Goal: Transaction & Acquisition: Download file/media

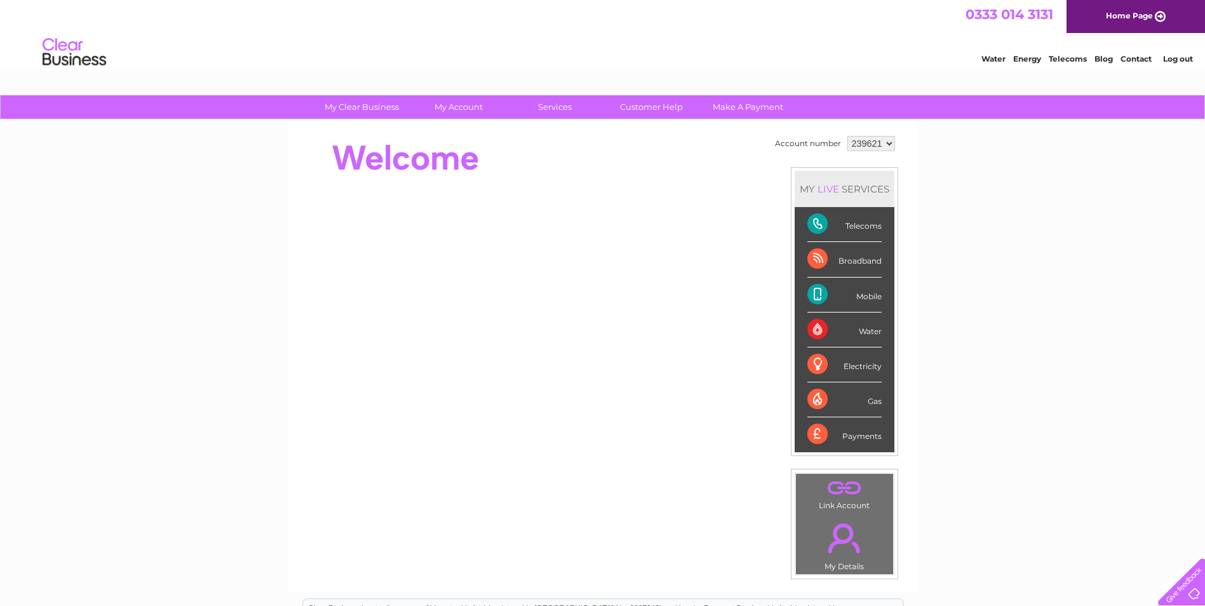
click at [888, 140] on select "239621 453281" at bounding box center [871, 143] width 48 height 15
select select "453281"
click at [847, 136] on select "239621 453281" at bounding box center [871, 143] width 48 height 15
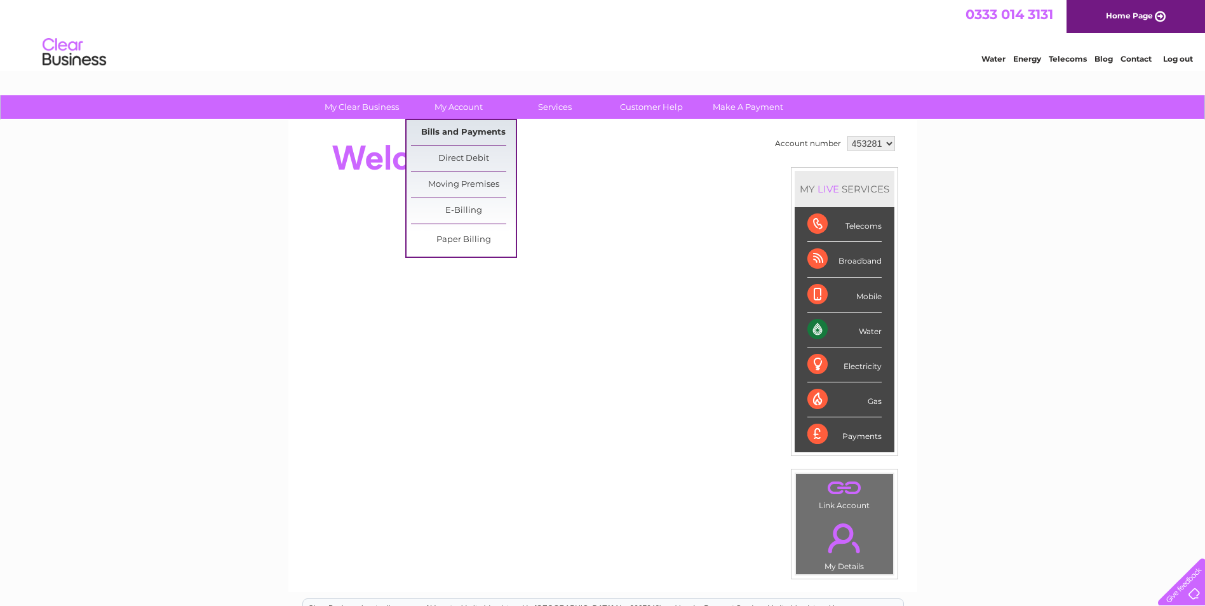
click at [453, 128] on link "Bills and Payments" at bounding box center [463, 132] width 105 height 25
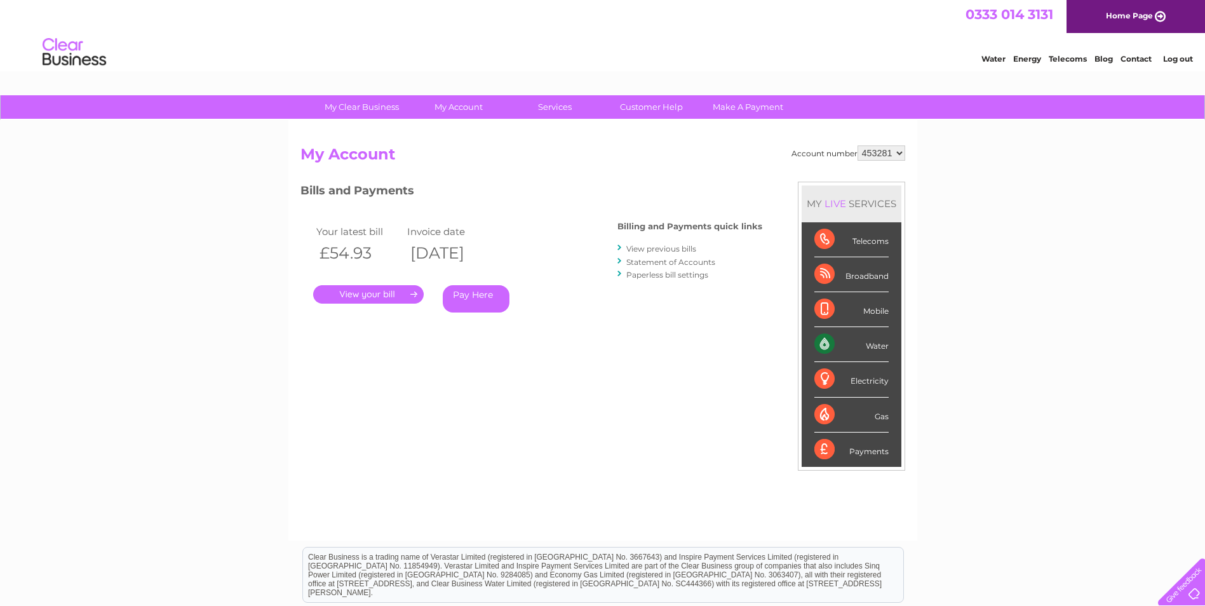
click at [369, 295] on link "." at bounding box center [368, 294] width 110 height 18
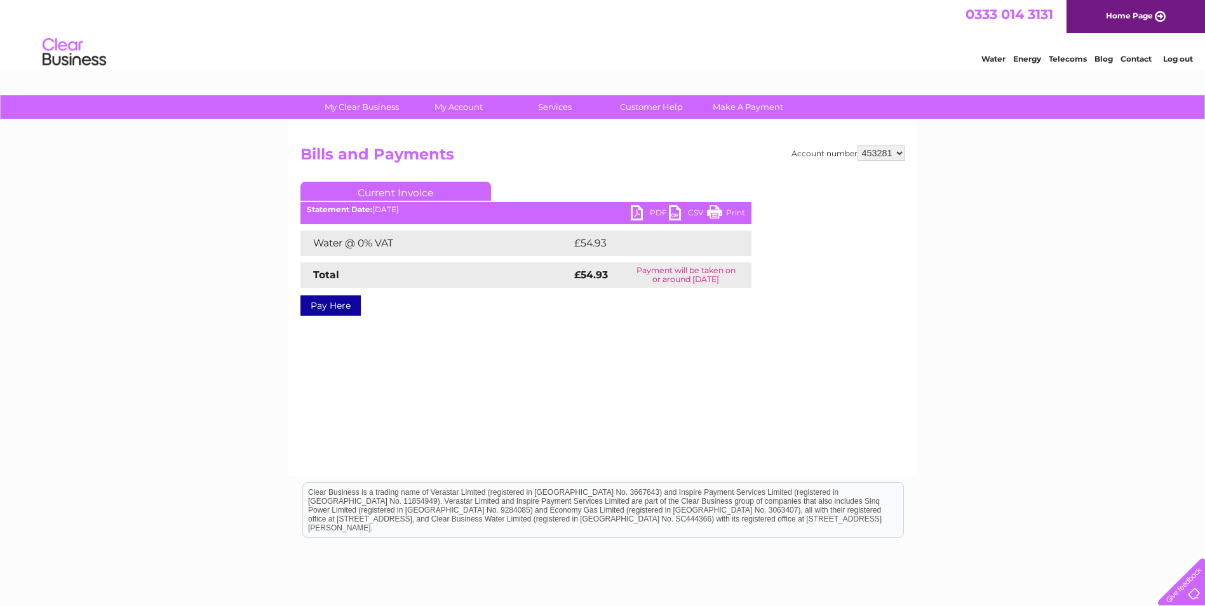
click at [646, 208] on link "PDF" at bounding box center [650, 214] width 38 height 18
